Goal: Task Accomplishment & Management: Complete application form

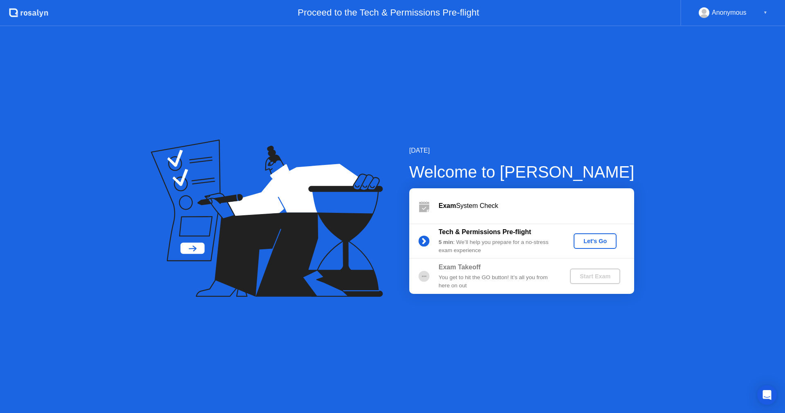
click at [235, 136] on div "[DATE] Welcome to [PERSON_NAME] Exam System Check Tech & Permissions Pre-flight…" at bounding box center [392, 219] width 785 height 387
click at [599, 238] on div "Let's Go" at bounding box center [595, 241] width 36 height 7
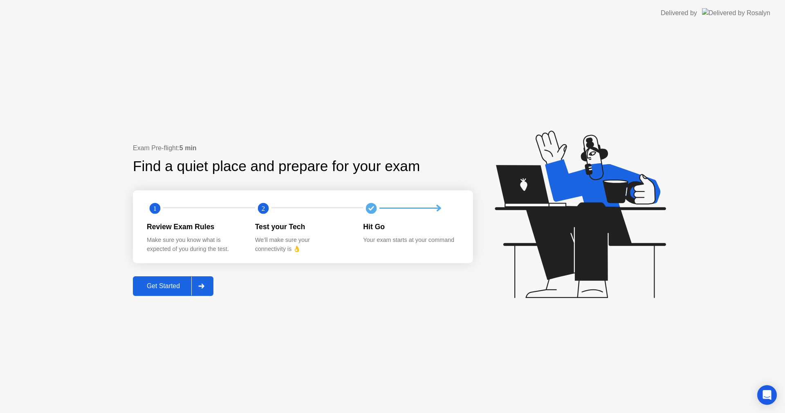
click at [148, 285] on div "Get Started" at bounding box center [163, 285] width 56 height 7
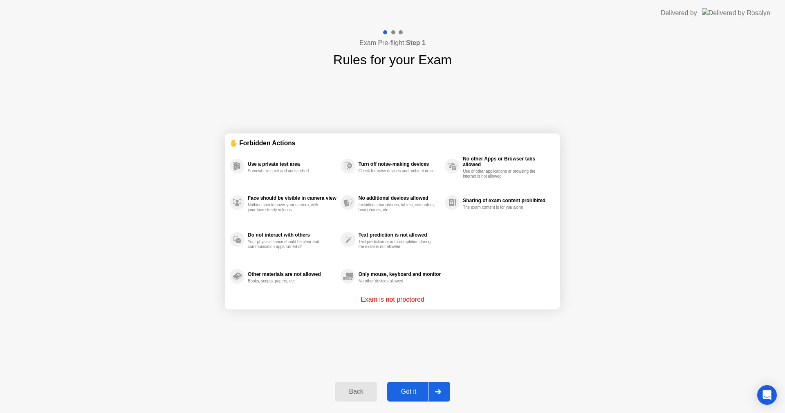
click at [410, 391] on div "Got it" at bounding box center [409, 391] width 38 height 7
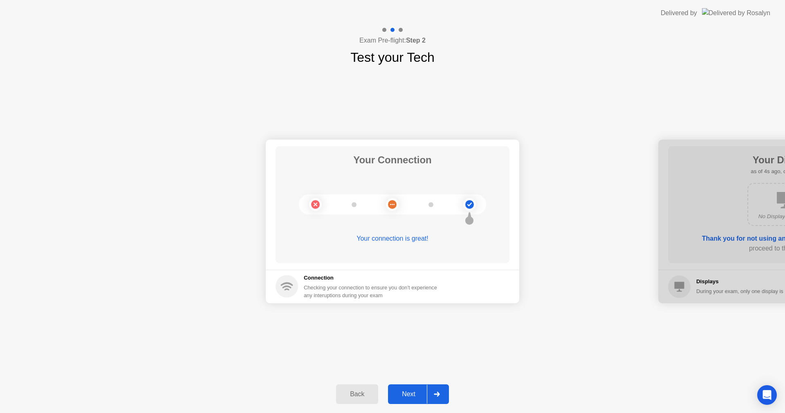
click at [411, 395] on div "Next" at bounding box center [409, 393] width 36 height 7
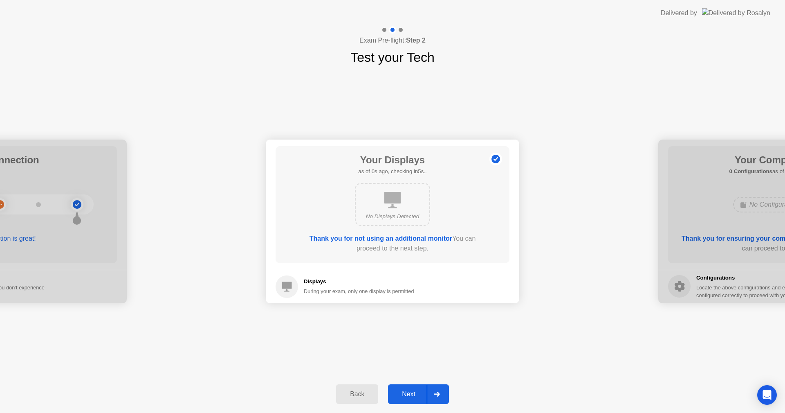
click at [405, 392] on div "Next" at bounding box center [409, 393] width 36 height 7
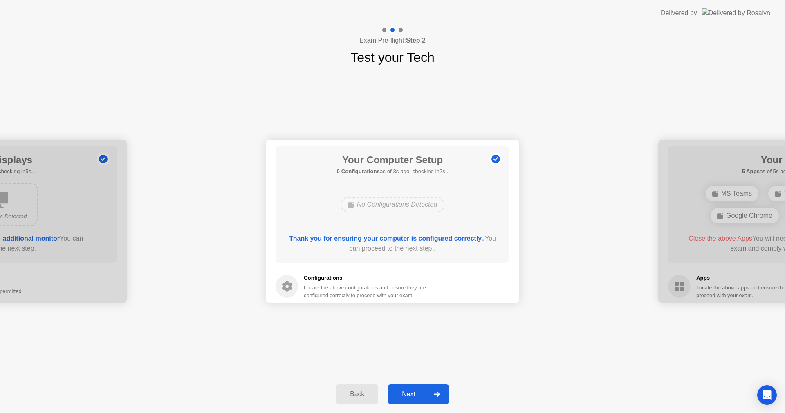
click at [405, 397] on div "Next" at bounding box center [409, 393] width 36 height 7
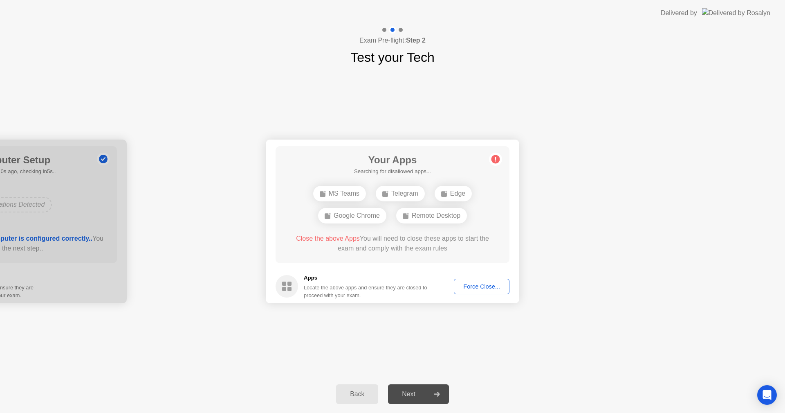
click at [593, 342] on div "Your Connection Your connection is great! Connection Checking your connection t…" at bounding box center [392, 221] width 785 height 308
click at [476, 284] on div "Force Close..." at bounding box center [482, 286] width 50 height 7
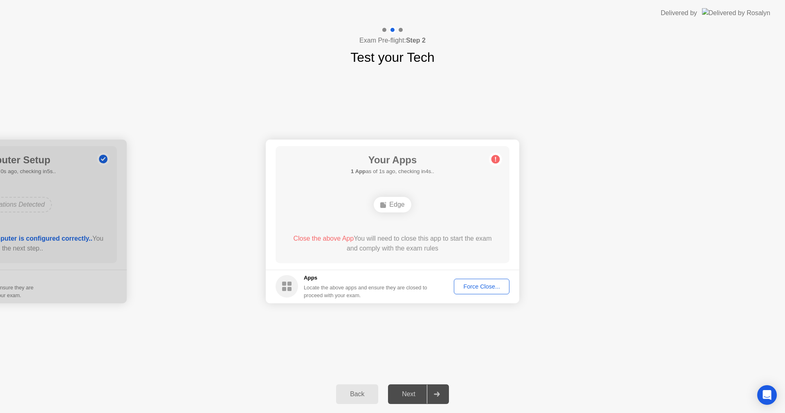
click at [487, 290] on div "Force Close..." at bounding box center [482, 286] width 50 height 7
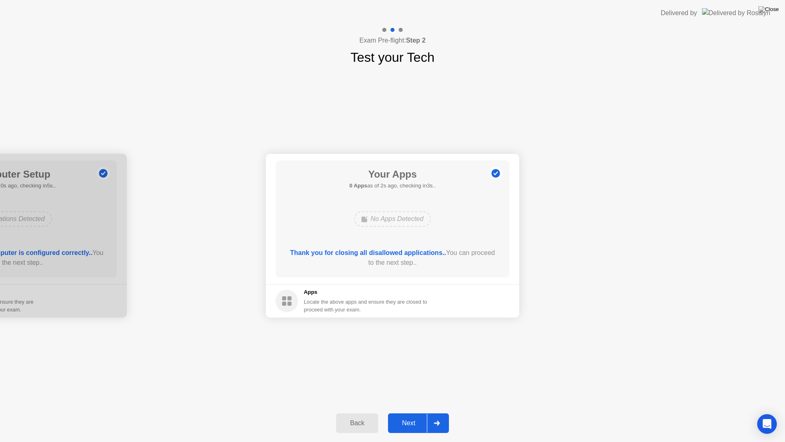
click at [436, 412] on icon at bounding box center [437, 423] width 6 height 5
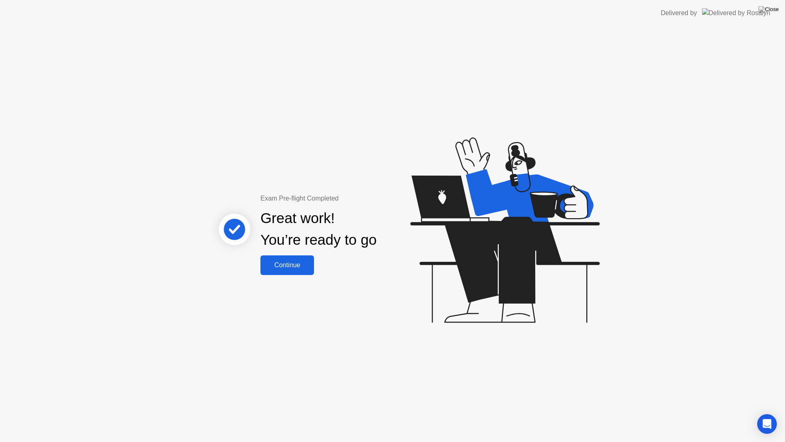
click at [292, 271] on button "Continue" at bounding box center [288, 265] width 54 height 20
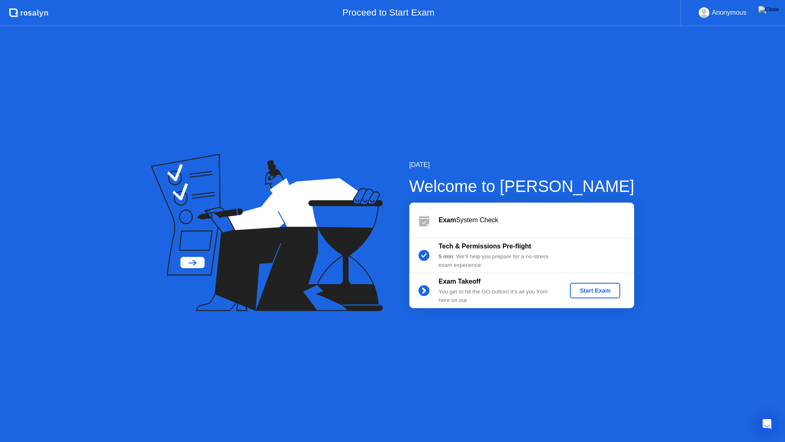
click at [778, 8] on img at bounding box center [769, 9] width 20 height 7
click at [388, 412] on div "[DATE] Welcome to [PERSON_NAME] Exam System Check Tech & Permissions Pre-flight…" at bounding box center [392, 234] width 785 height 416
click at [775, 7] on img at bounding box center [769, 9] width 20 height 7
